Goal: Go to known website: Access a specific website the user already knows

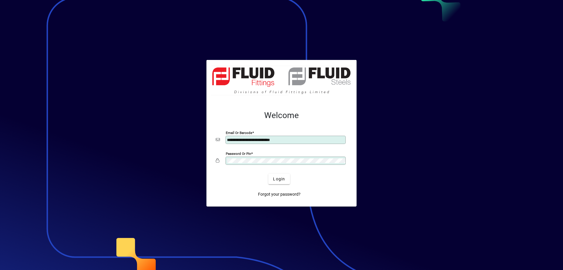
click at [21, 107] on div at bounding box center [281, 135] width 563 height 270
click at [277, 177] on span "Login" at bounding box center [279, 179] width 12 height 6
